Goal: Task Accomplishment & Management: Use online tool/utility

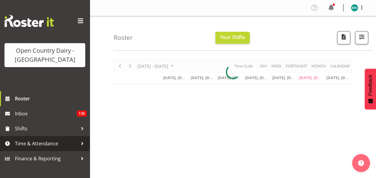
click at [41, 143] on span "Time & Attendance" at bounding box center [46, 143] width 63 height 9
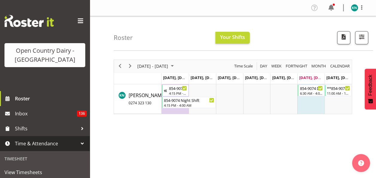
scroll to position [60, 0]
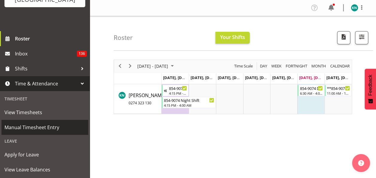
click at [49, 126] on span "Manual Timesheet Entry" at bounding box center [44, 127] width 81 height 9
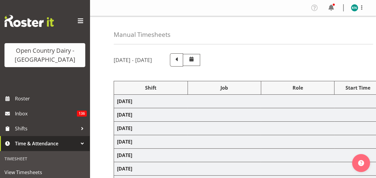
select select "10670"
select select "80480"
select select "80486"
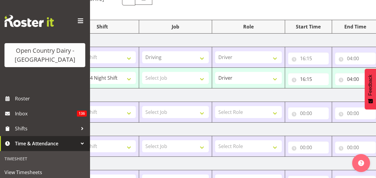
scroll to position [45, 0]
